Goal: Obtain resource: Download file/media

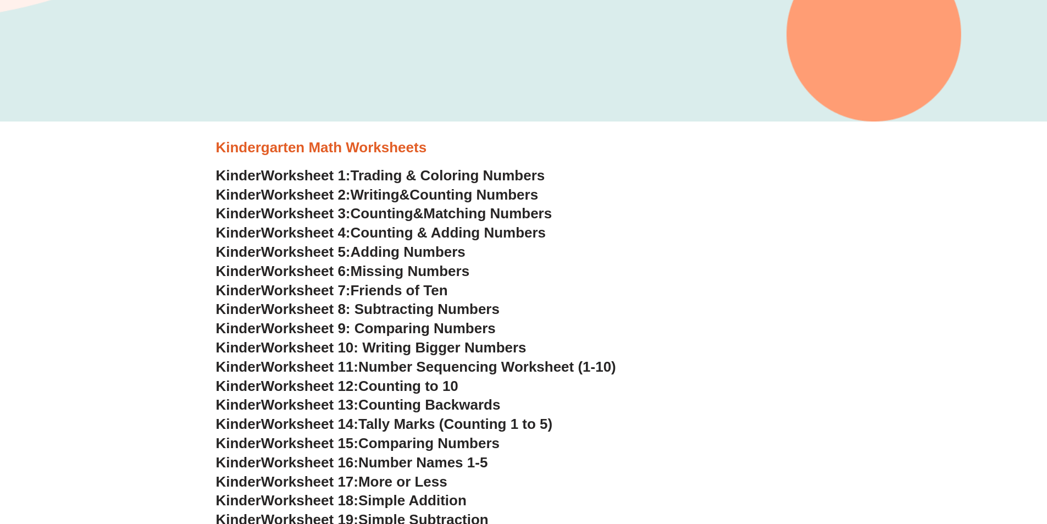
scroll to position [385, 0]
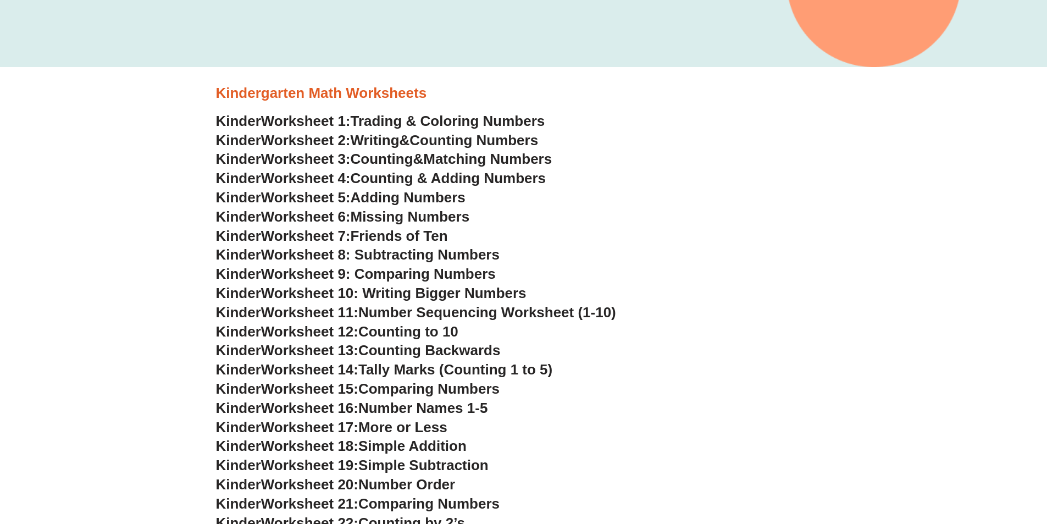
click at [392, 451] on span "Simple Addition" at bounding box center [412, 445] width 108 height 16
click at [389, 449] on span "Simple Addition" at bounding box center [412, 445] width 108 height 16
click at [427, 441] on span "Simple Addition" at bounding box center [412, 445] width 108 height 16
click at [306, 445] on span "Worksheet 18:" at bounding box center [309, 445] width 97 height 16
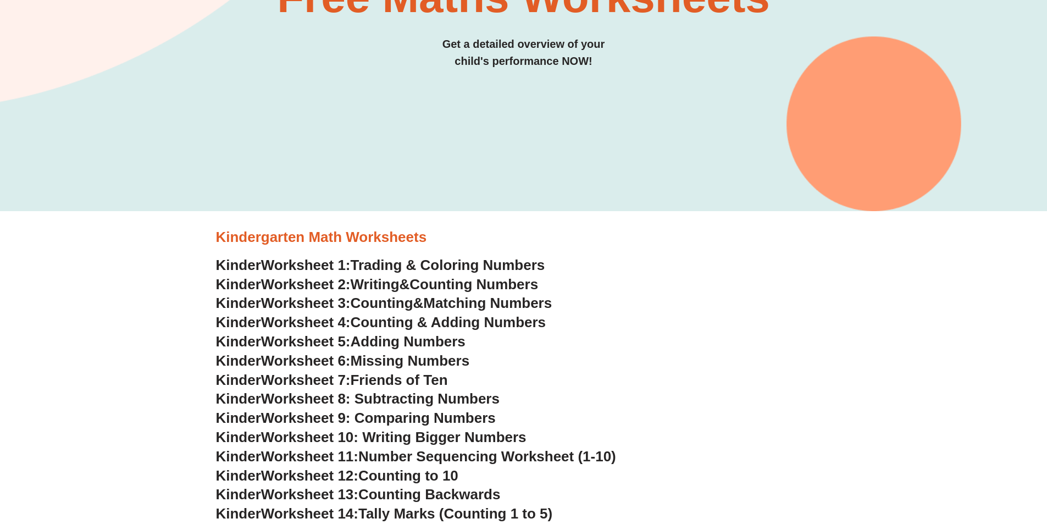
scroll to position [110, 0]
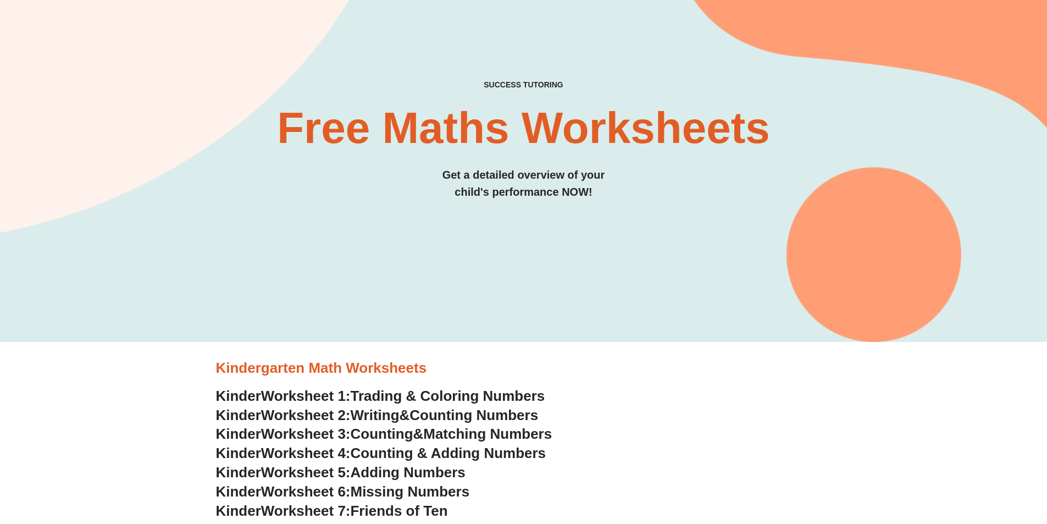
click at [293, 371] on h3 "Kindergarten Math Worksheets" at bounding box center [523, 368] width 615 height 19
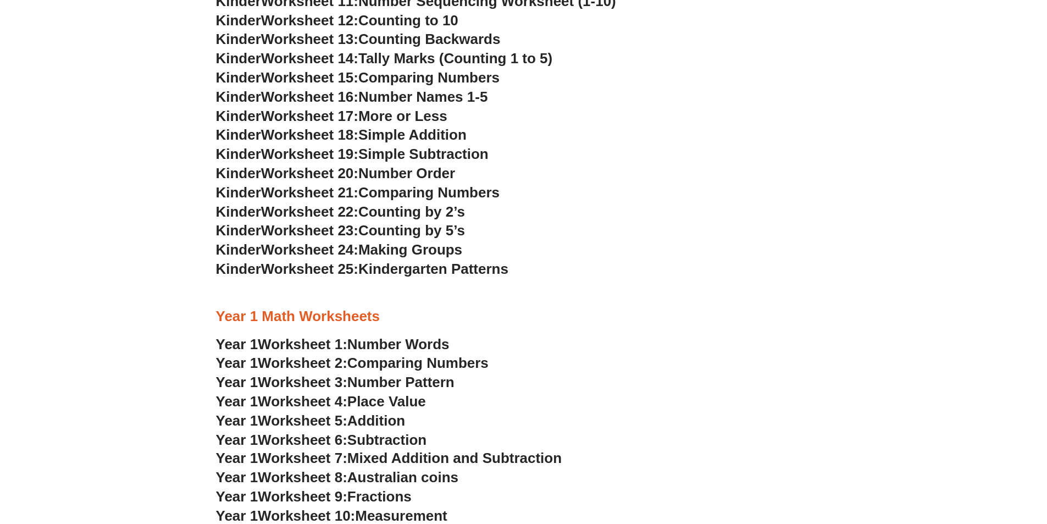
scroll to position [714, 0]
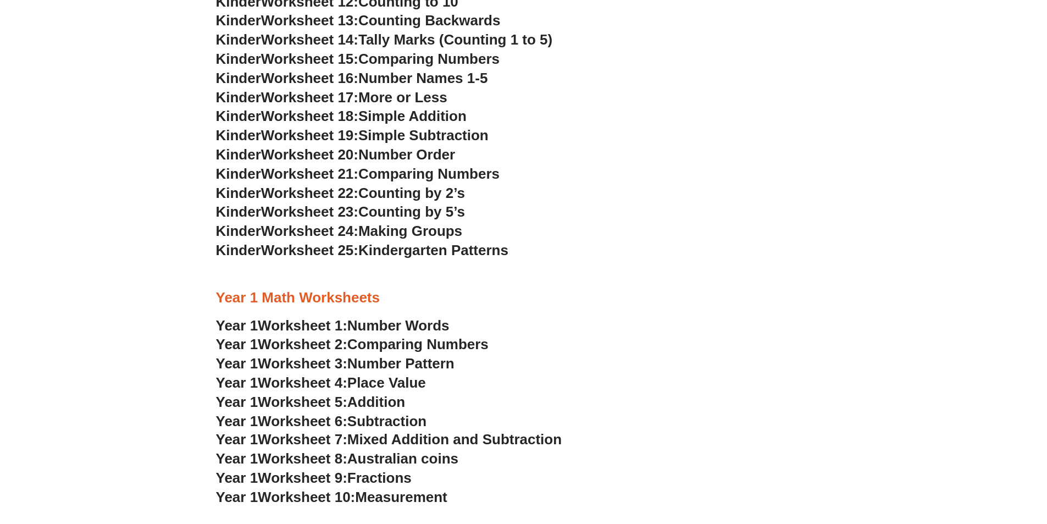
click at [281, 402] on span "Worksheet 5:" at bounding box center [303, 401] width 90 height 16
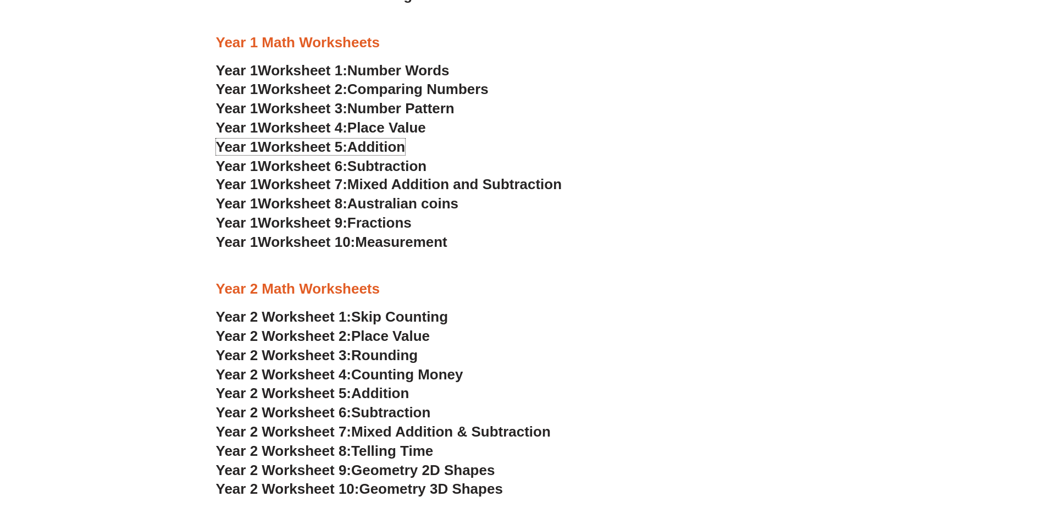
scroll to position [989, 0]
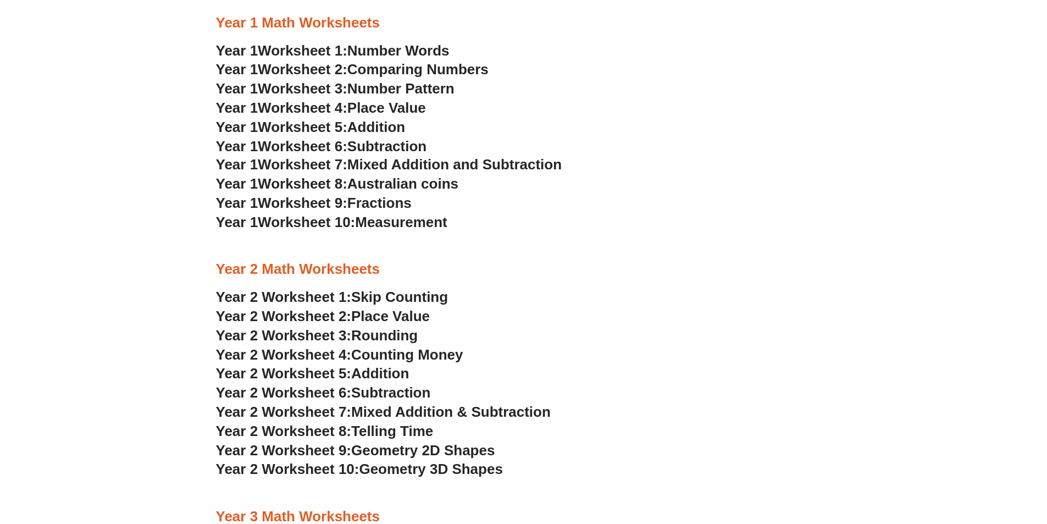
click at [286, 428] on span "Year 2 Worksheet 8:" at bounding box center [284, 431] width 136 height 16
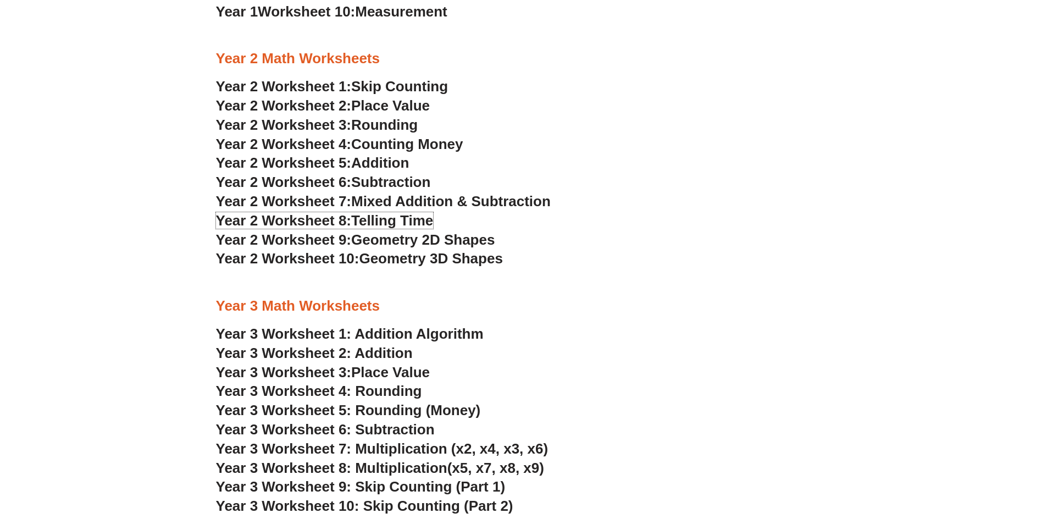
scroll to position [1209, 0]
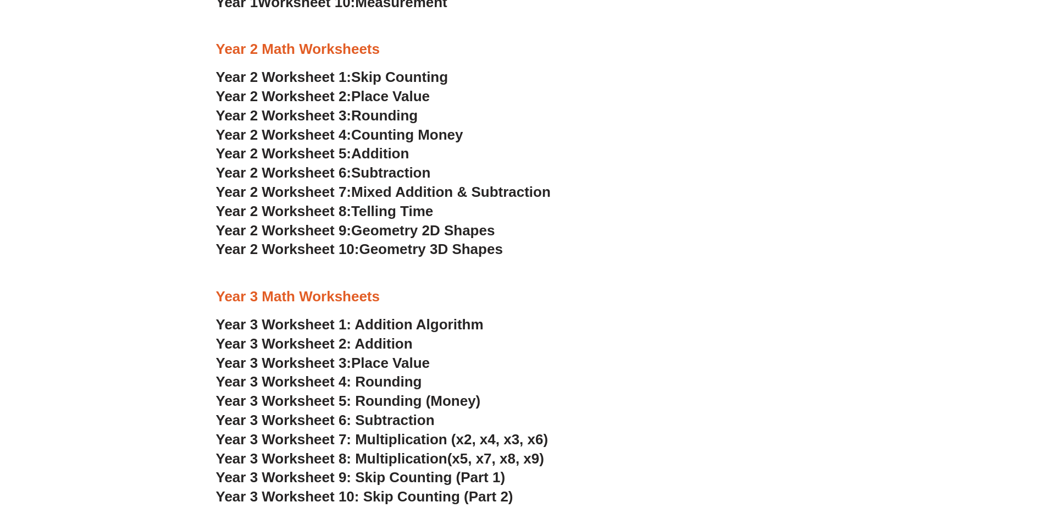
click at [312, 440] on span "Year 3 Worksheet 7: Multiplication (x2, x4, x3, x6)" at bounding box center [382, 439] width 332 height 16
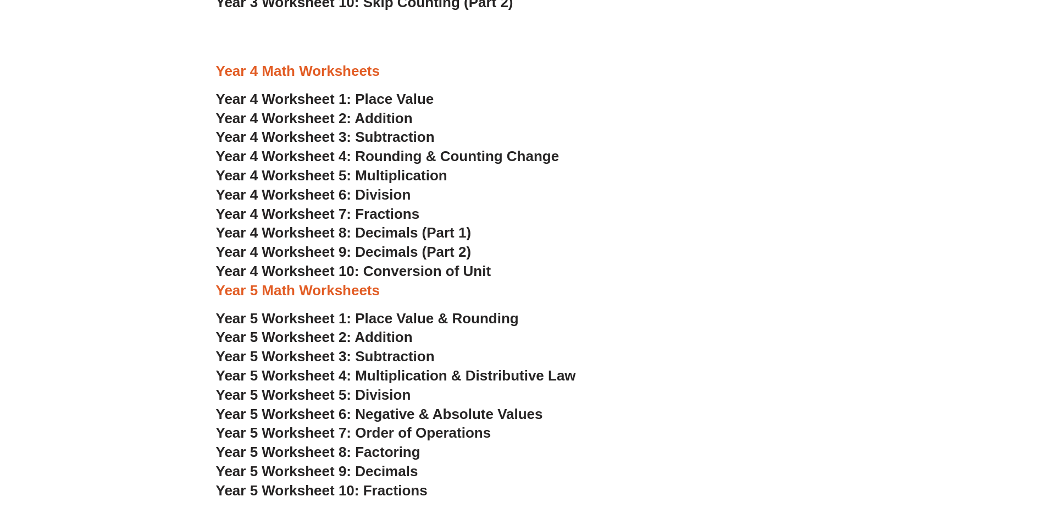
scroll to position [1703, 0]
